Goal: Task Accomplishment & Management: Manage account settings

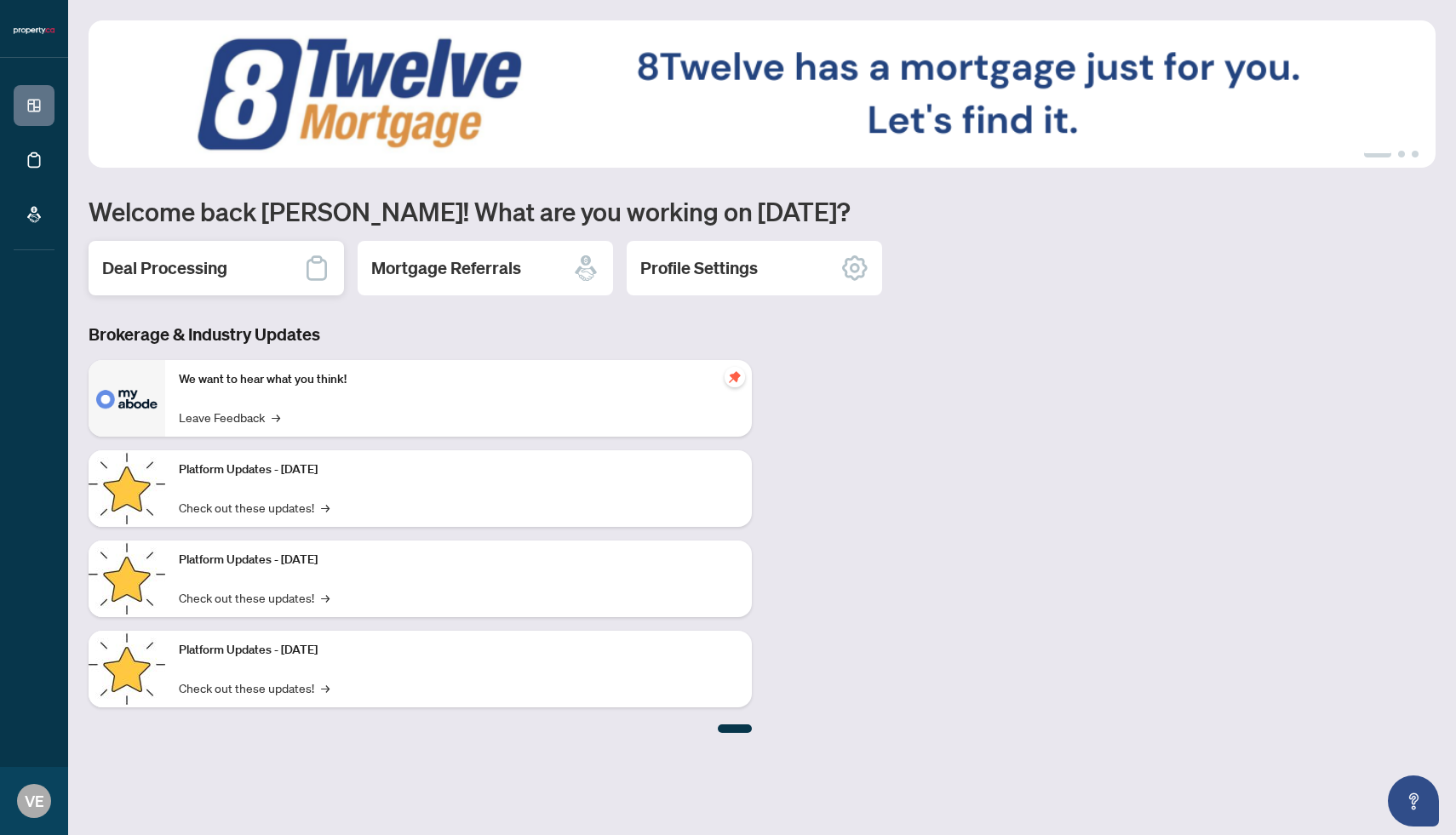
click at [260, 278] on div "Deal Processing" at bounding box center [216, 268] width 255 height 55
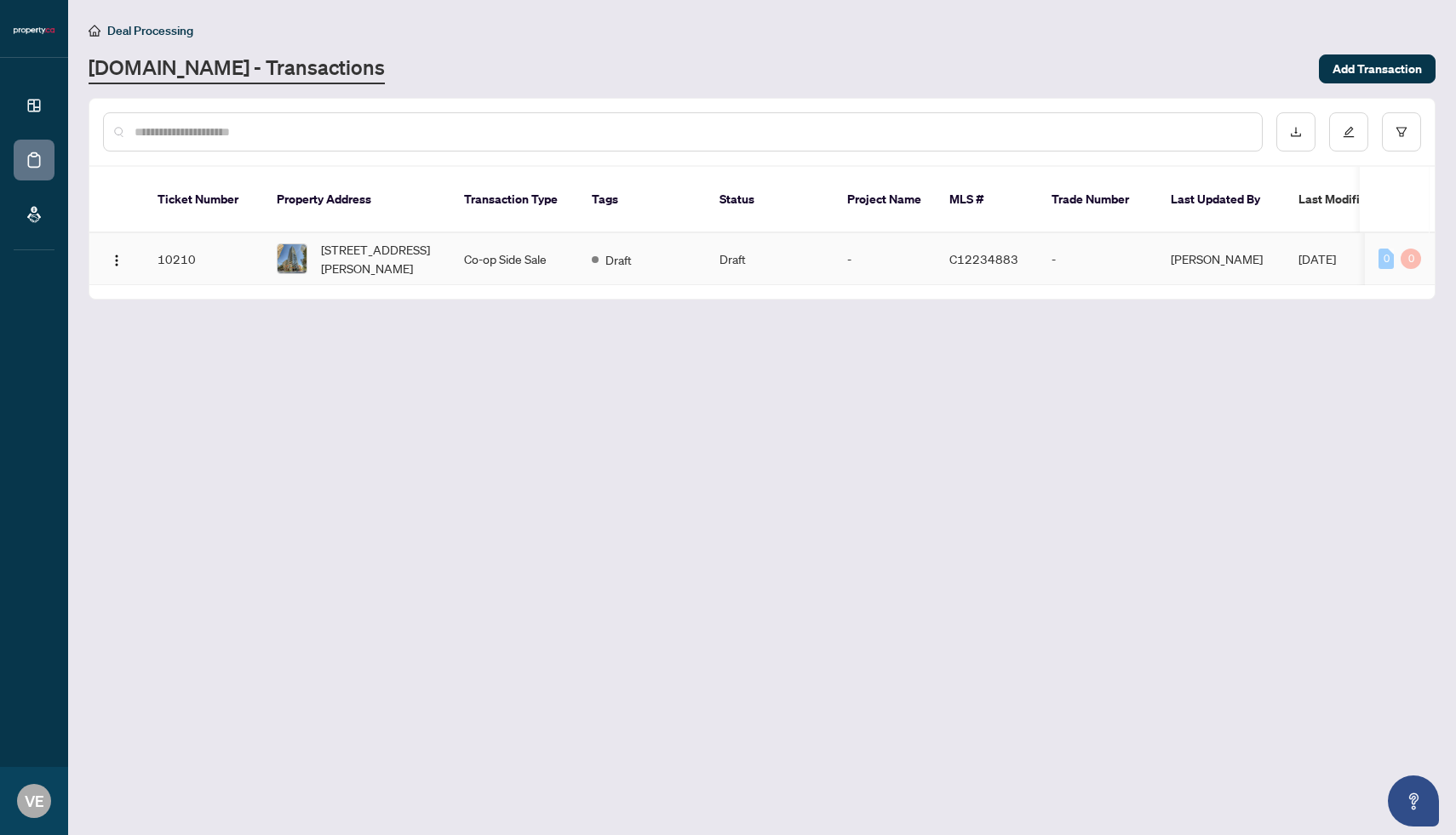
click at [673, 258] on td "Draft" at bounding box center [642, 258] width 128 height 52
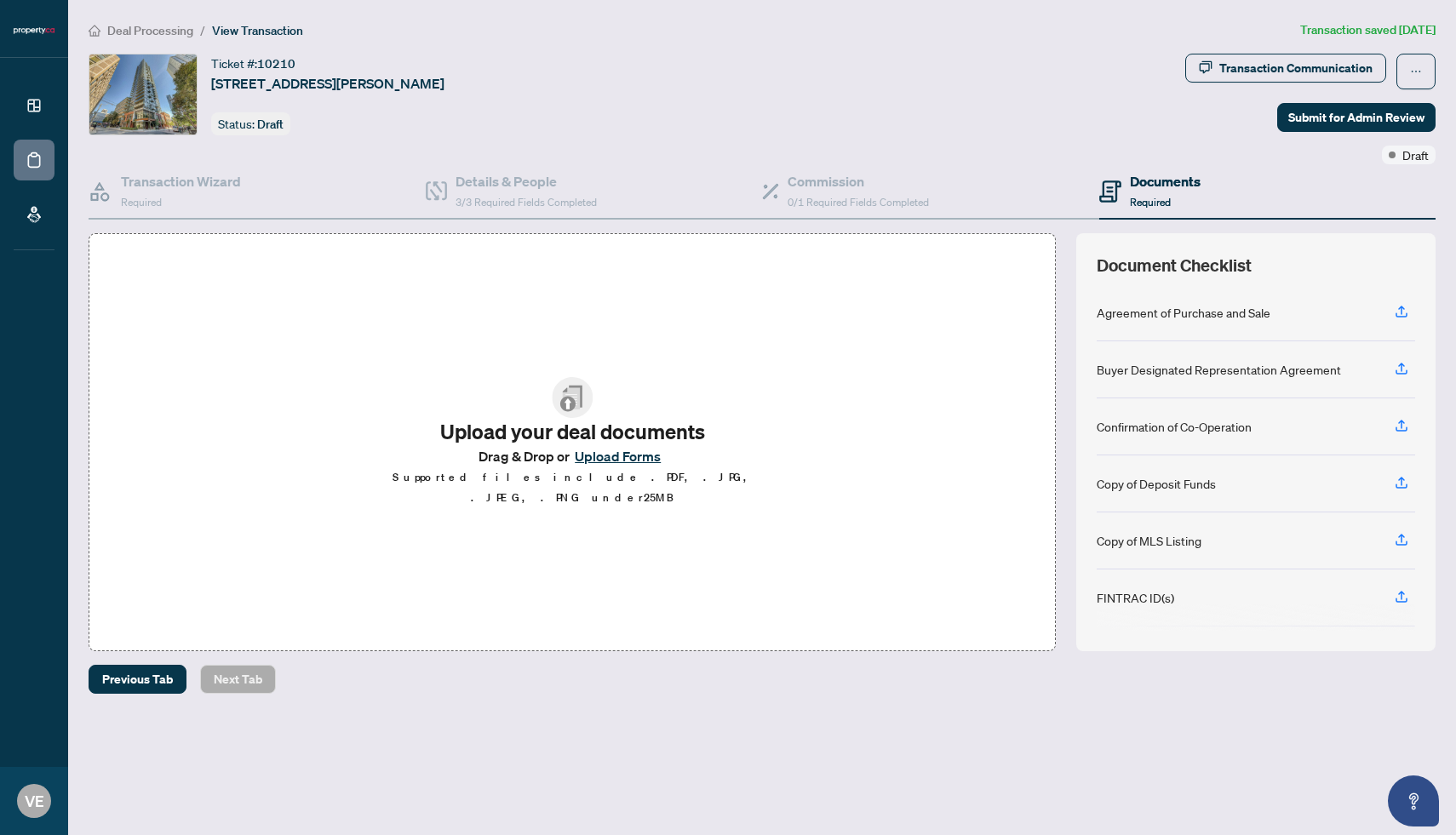
click at [577, 416] on img at bounding box center [572, 397] width 41 height 41
click at [613, 465] on button "Upload Forms" at bounding box center [618, 456] width 96 height 22
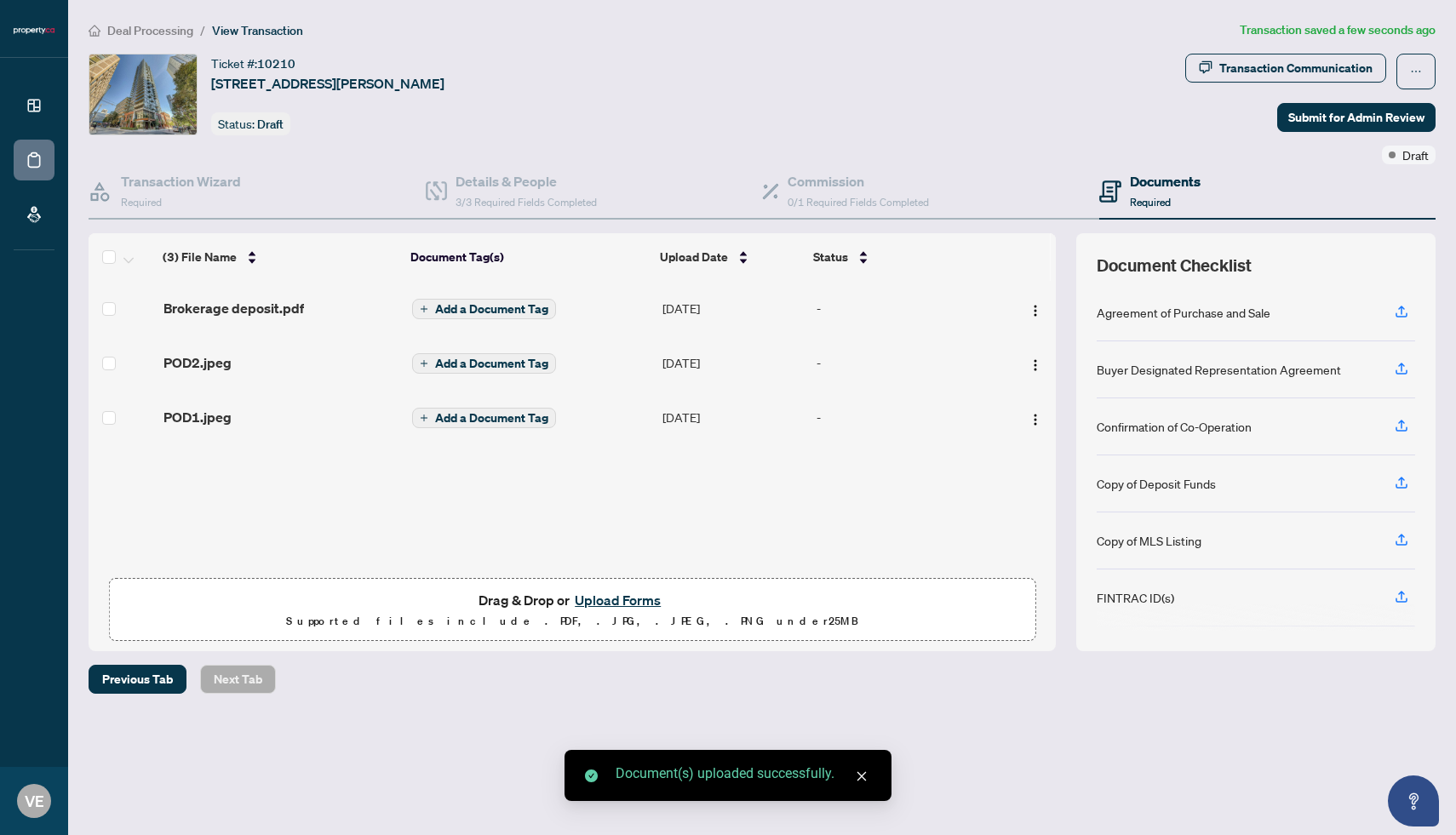
click at [612, 599] on button "Upload Forms" at bounding box center [618, 600] width 96 height 22
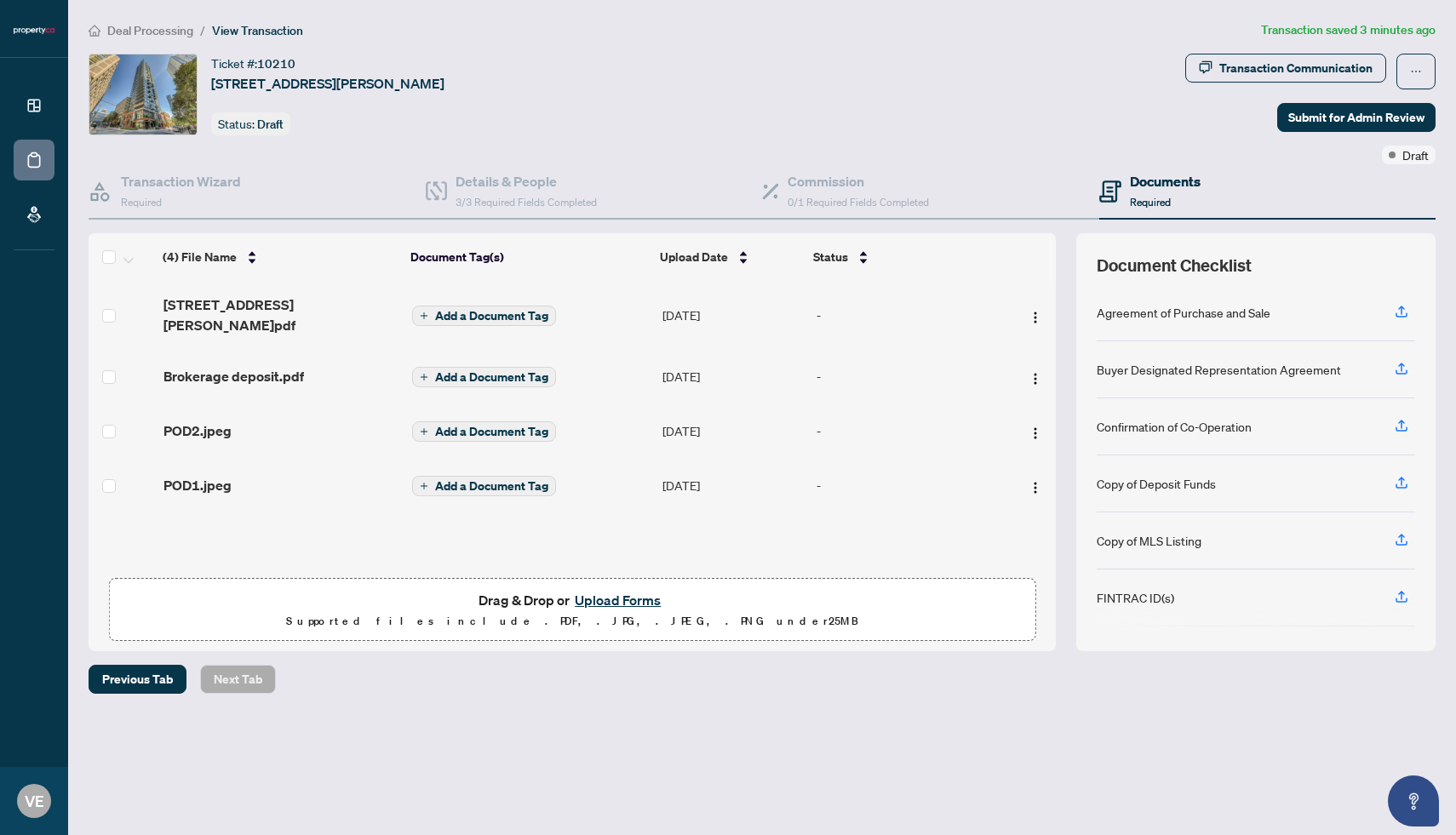
click at [620, 593] on button "Upload Forms" at bounding box center [618, 600] width 96 height 22
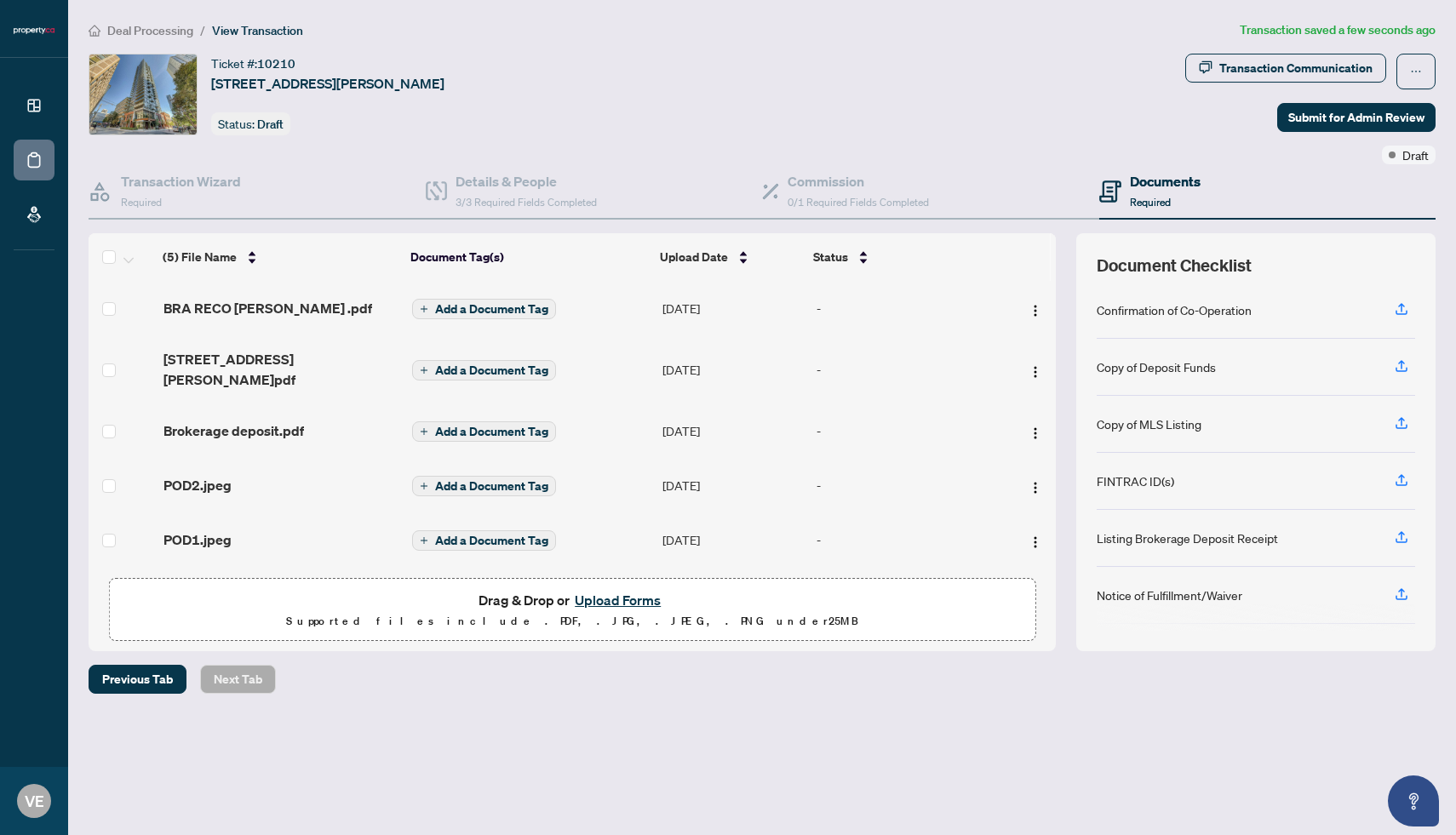
click at [632, 592] on button "Upload Forms" at bounding box center [618, 600] width 96 height 22
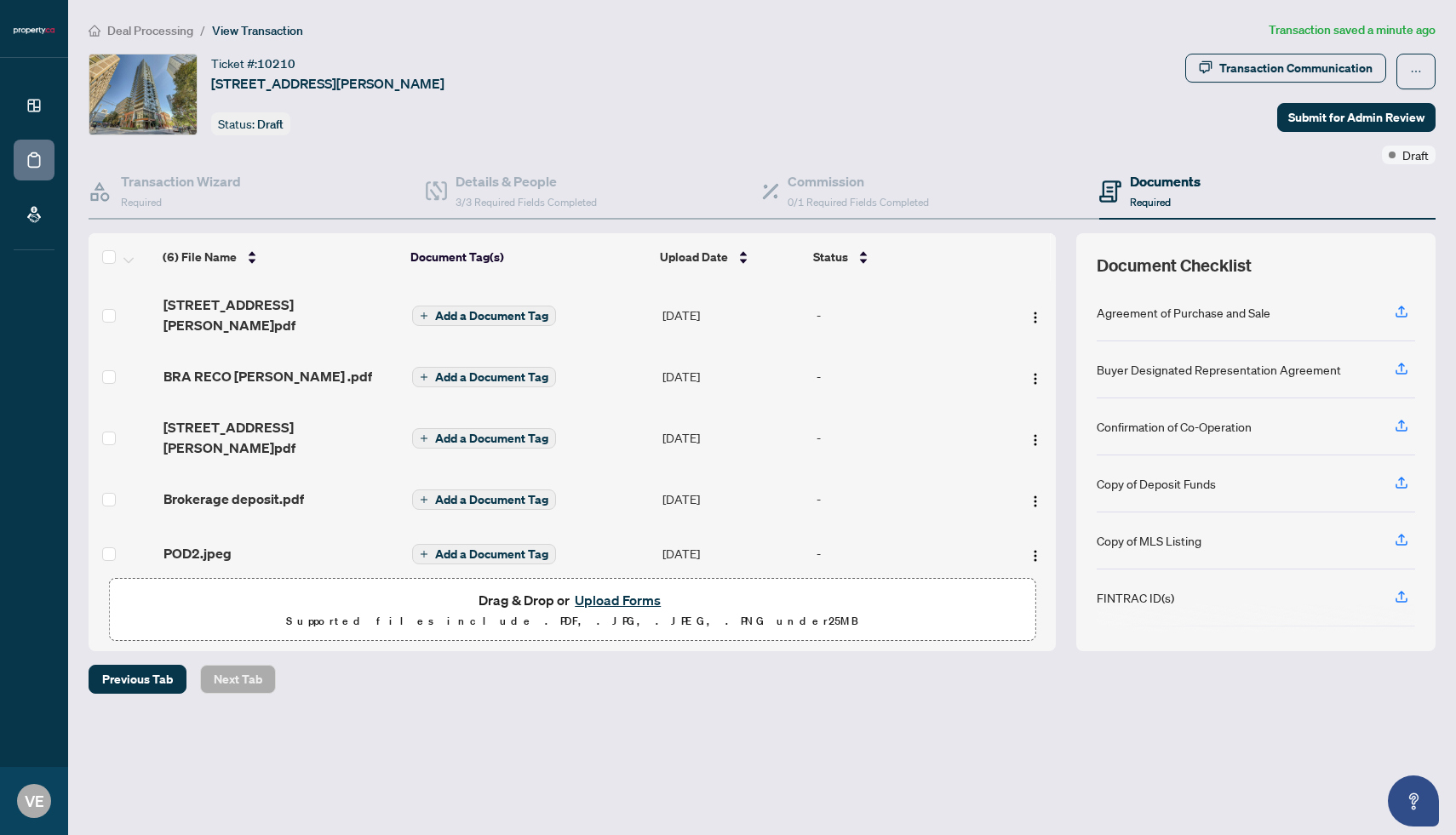
click at [633, 595] on button "Upload Forms" at bounding box center [618, 600] width 96 height 22
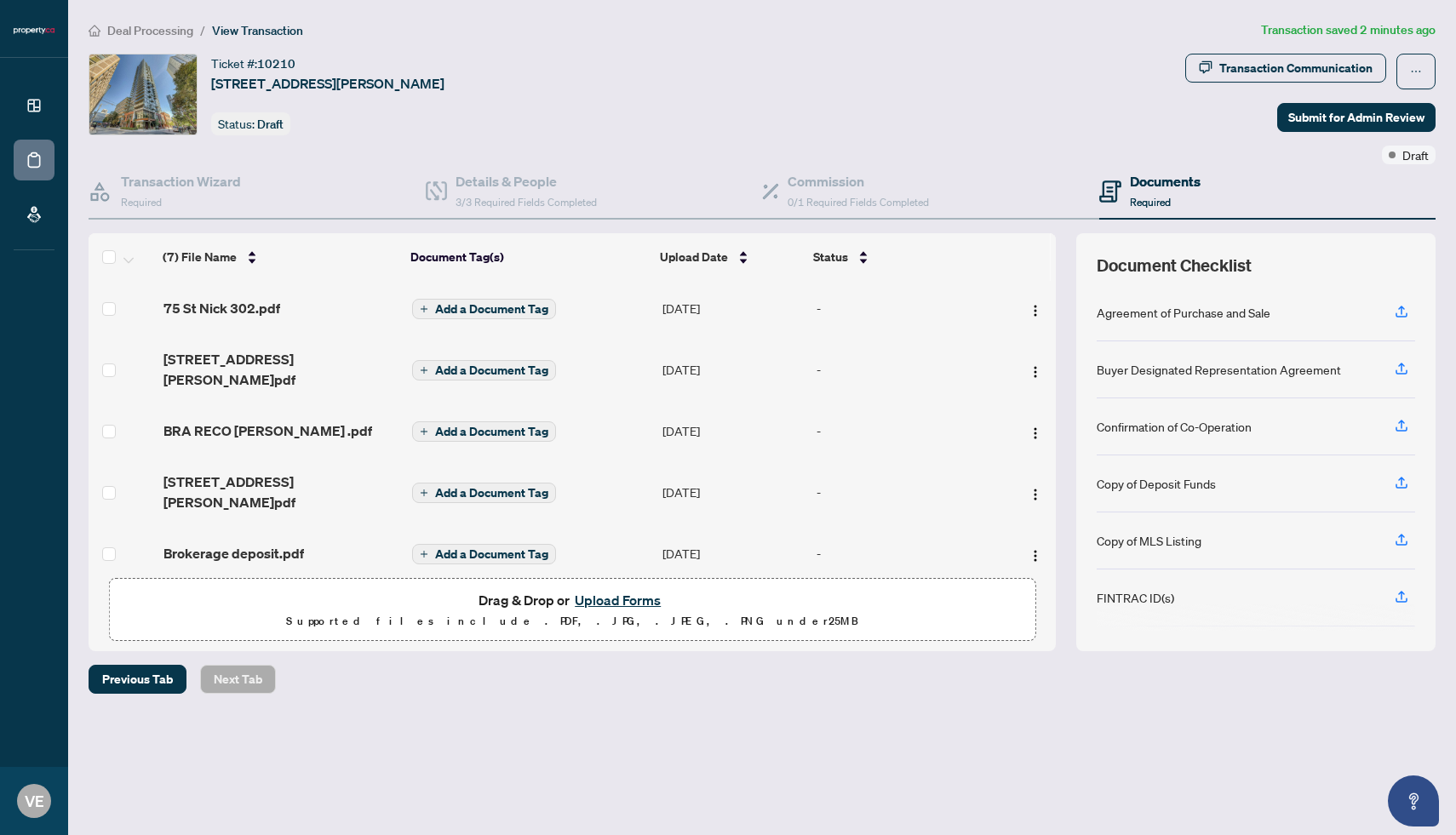
scroll to position [229, 0]
